Goal: Information Seeking & Learning: Learn about a topic

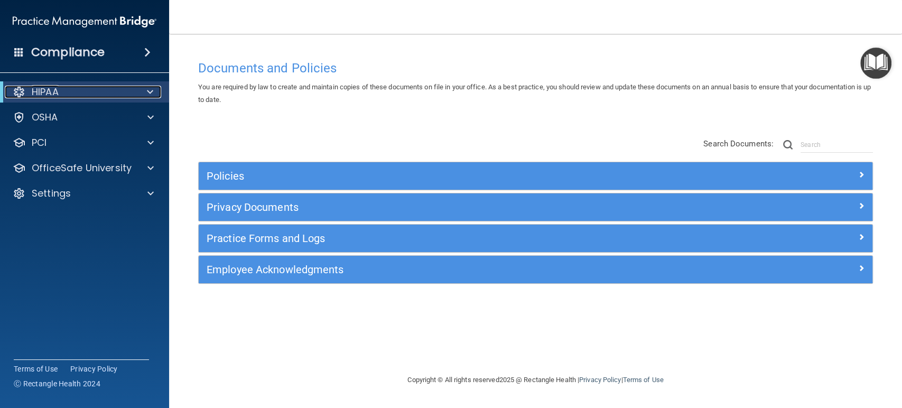
click at [151, 92] on span at bounding box center [150, 92] width 6 height 13
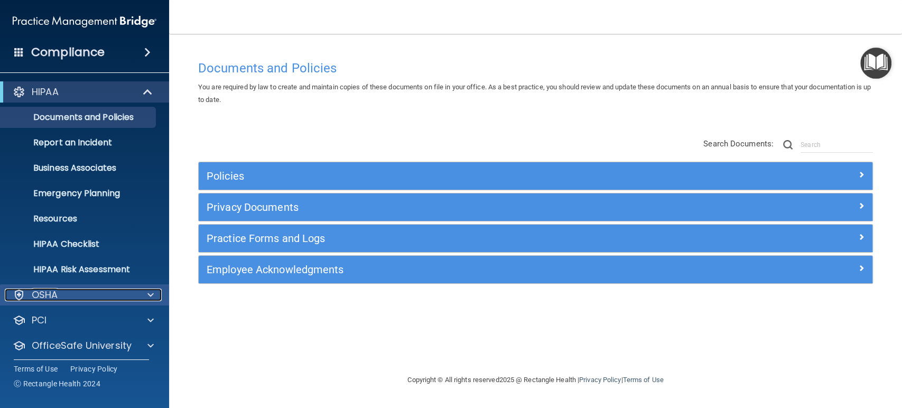
click at [149, 293] on span at bounding box center [150, 294] width 6 height 13
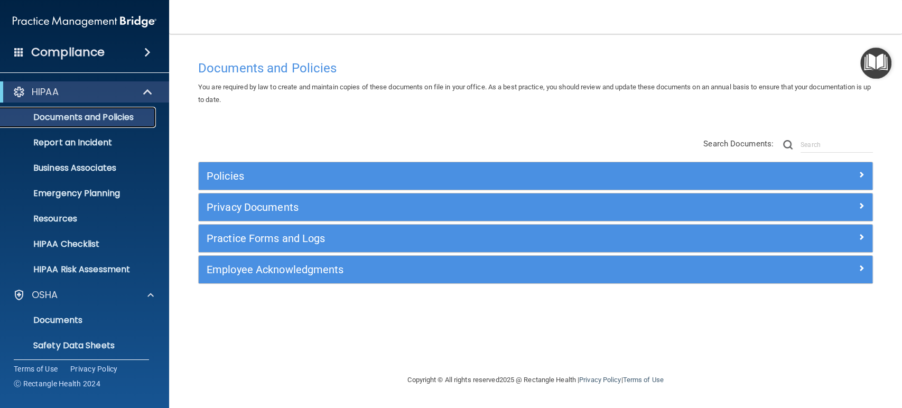
click at [103, 113] on p "Documents and Policies" at bounding box center [79, 117] width 144 height 11
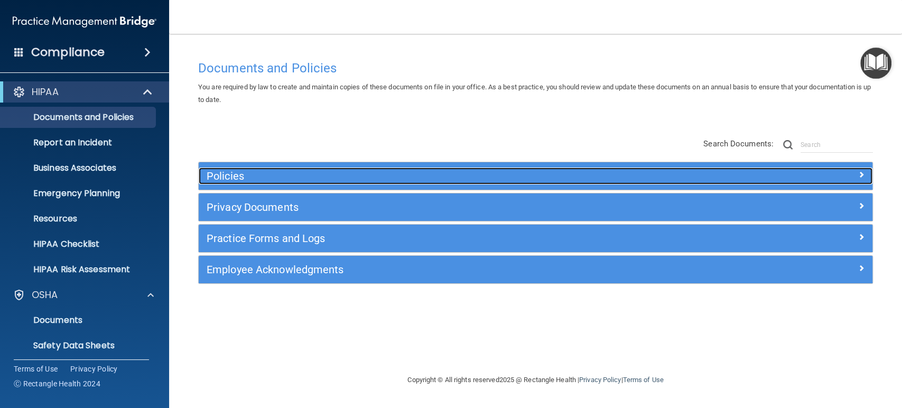
click at [222, 172] on h5 "Policies" at bounding box center [451, 176] width 489 height 12
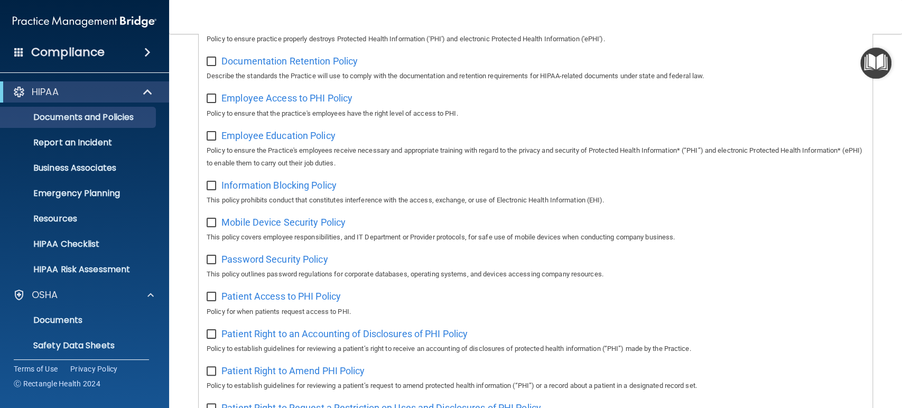
scroll to position [352, 0]
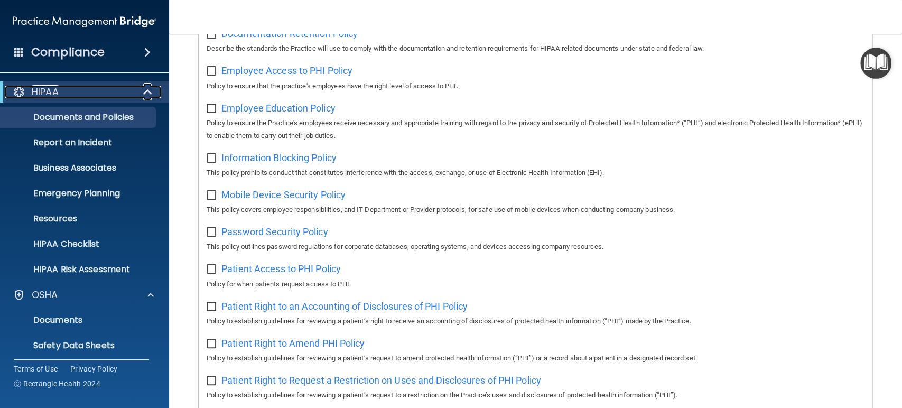
click at [144, 93] on span at bounding box center [148, 92] width 9 height 13
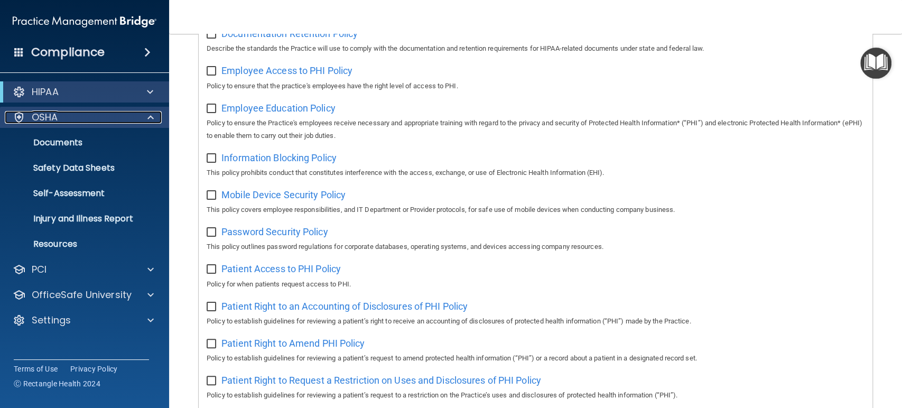
click at [156, 117] on div at bounding box center [149, 117] width 26 height 13
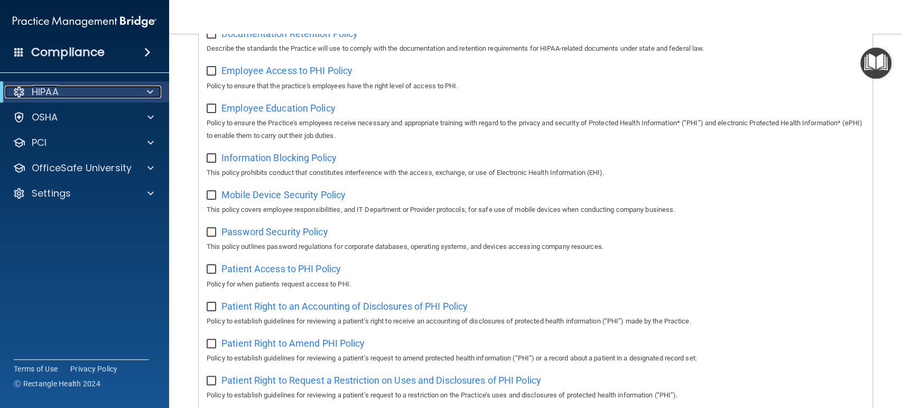
click at [153, 89] on div at bounding box center [148, 92] width 26 height 13
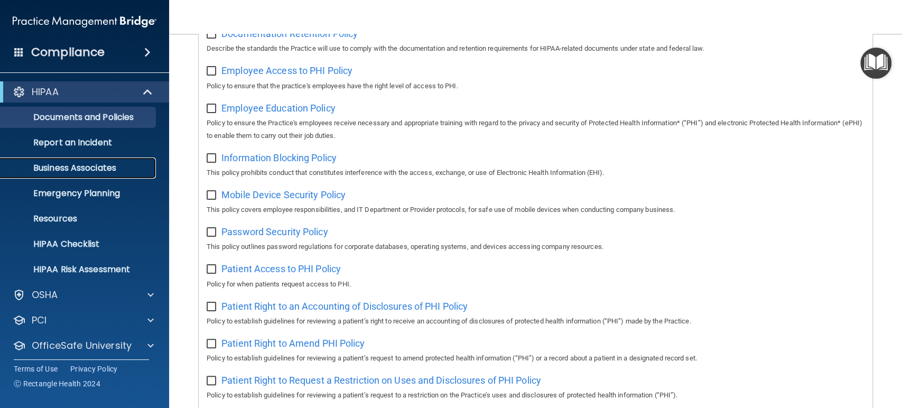
click at [115, 172] on p "Business Associates" at bounding box center [79, 168] width 144 height 11
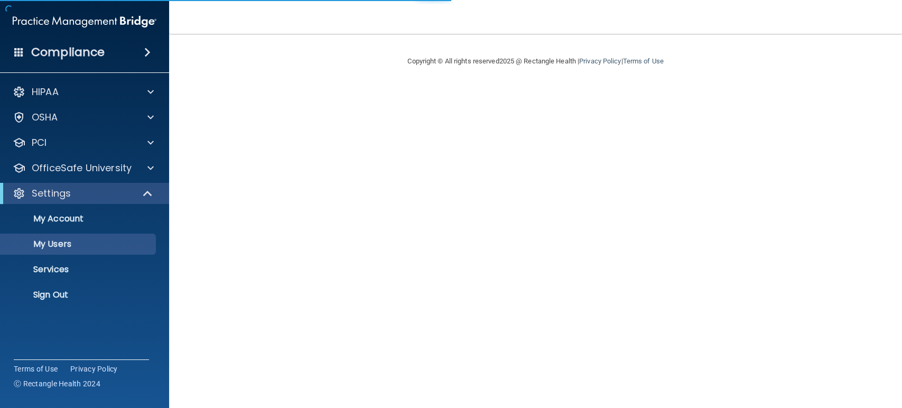
select select "20"
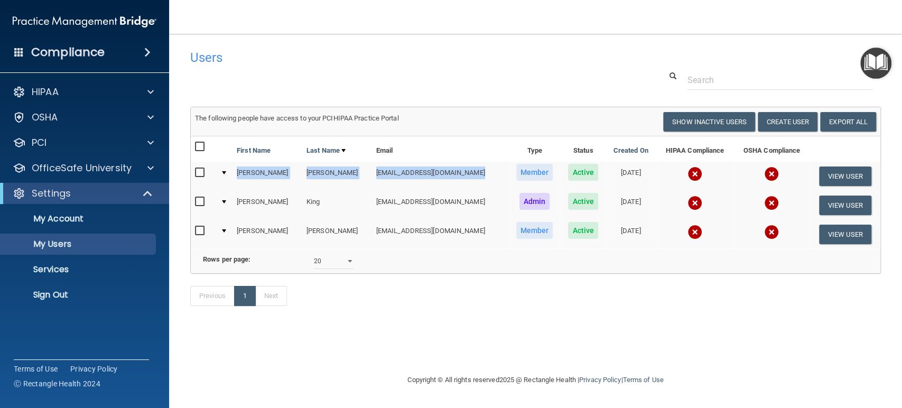
drag, startPoint x: 238, startPoint y: 171, endPoint x: 457, endPoint y: 168, distance: 219.3
click at [457, 168] on tr "Sally Johnson sjohnson@rectanglehealth.com Member Active 04/06/2023 View User" at bounding box center [535, 176] width 689 height 29
click at [157, 168] on div at bounding box center [149, 168] width 26 height 13
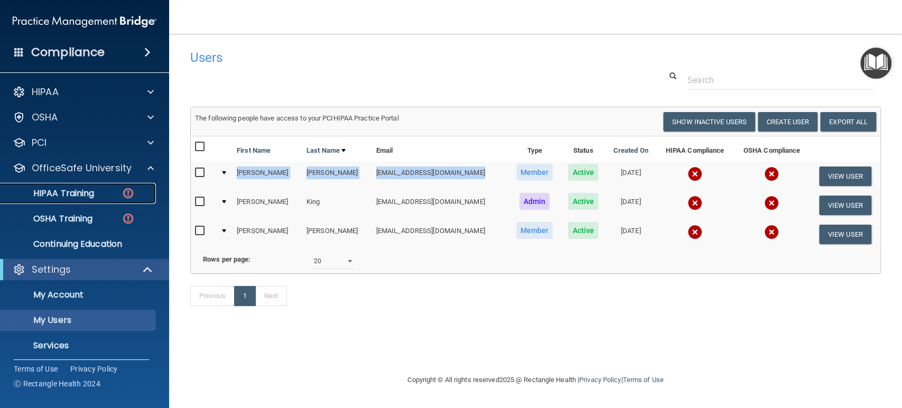
click at [100, 192] on div "HIPAA Training" at bounding box center [79, 193] width 144 height 11
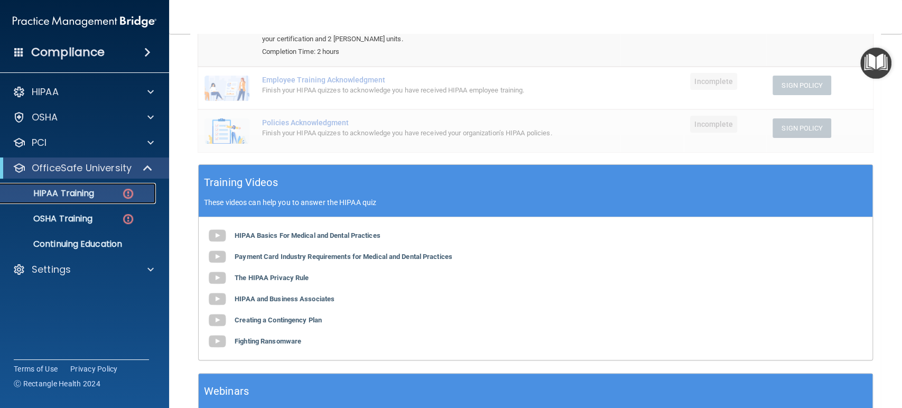
scroll to position [176, 0]
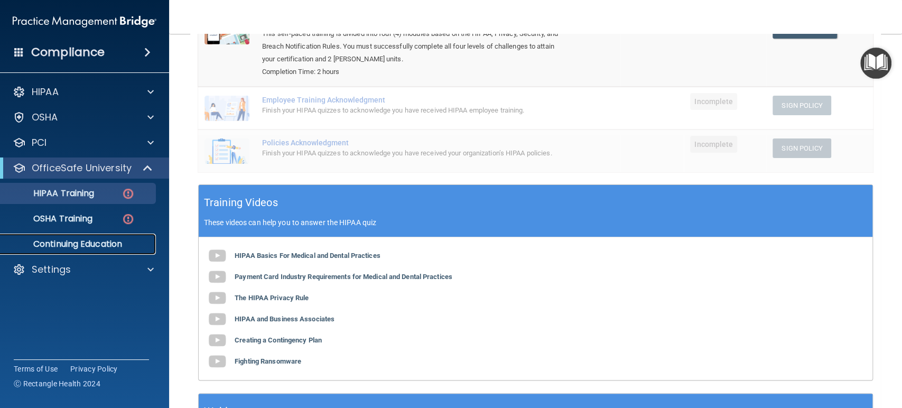
click at [99, 246] on p "Continuing Education" at bounding box center [79, 244] width 144 height 11
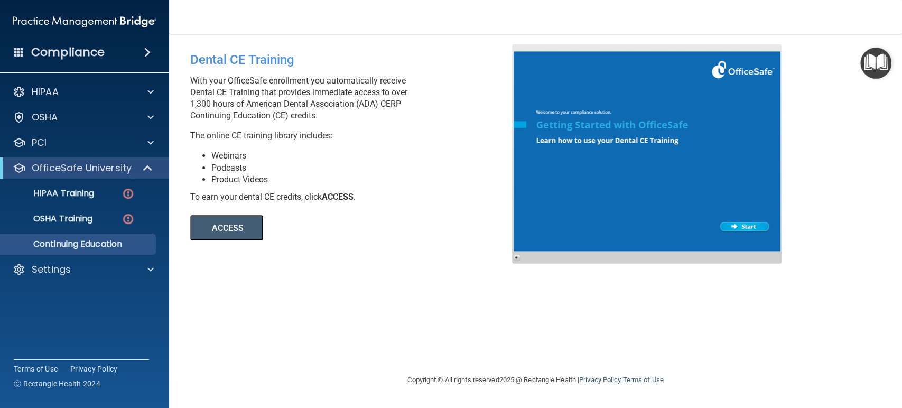
drag, startPoint x: 187, startPoint y: 103, endPoint x: 414, endPoint y: 102, distance: 227.2
click at [414, 102] on div "Dental CE Training With your OfficeSafe enrollment you automatically receive De…" at bounding box center [355, 142] width 346 height 196
click at [144, 169] on span at bounding box center [148, 168] width 9 height 13
